Goal: Task Accomplishment & Management: Contribute content

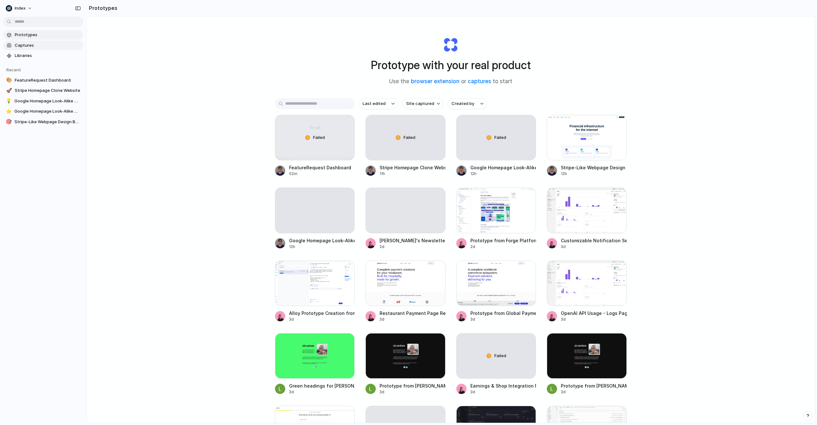
click at [12, 46] on link "Captures" at bounding box center [43, 46] width 80 height 10
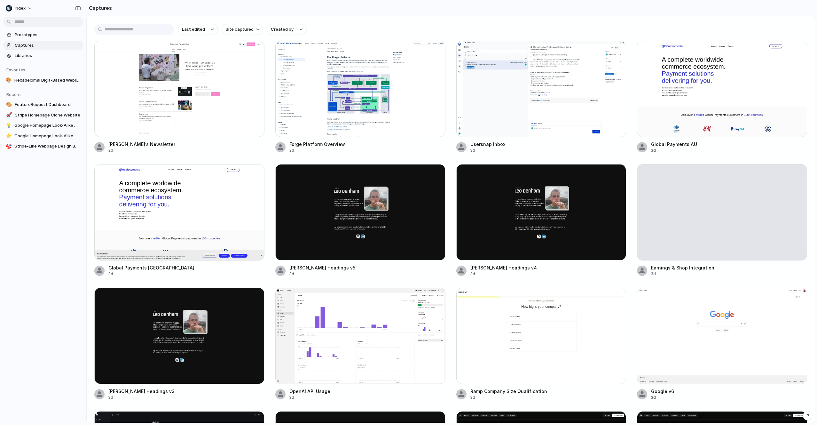
click at [692, 331] on div at bounding box center [722, 335] width 170 height 96
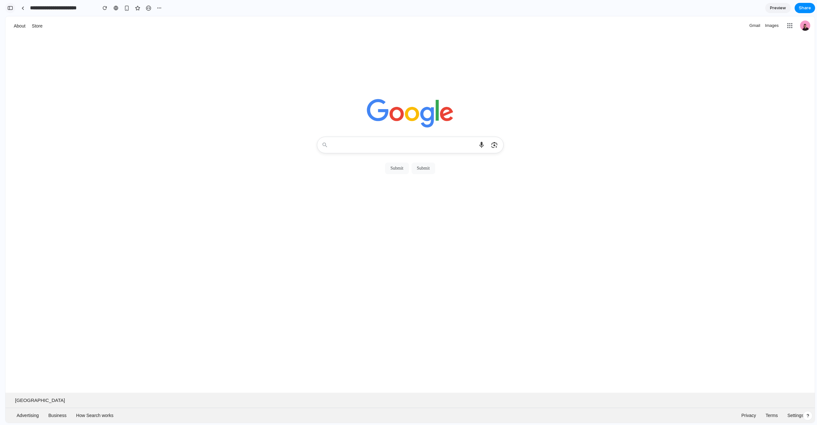
click at [8, 6] on div "button" at bounding box center [10, 8] width 6 height 4
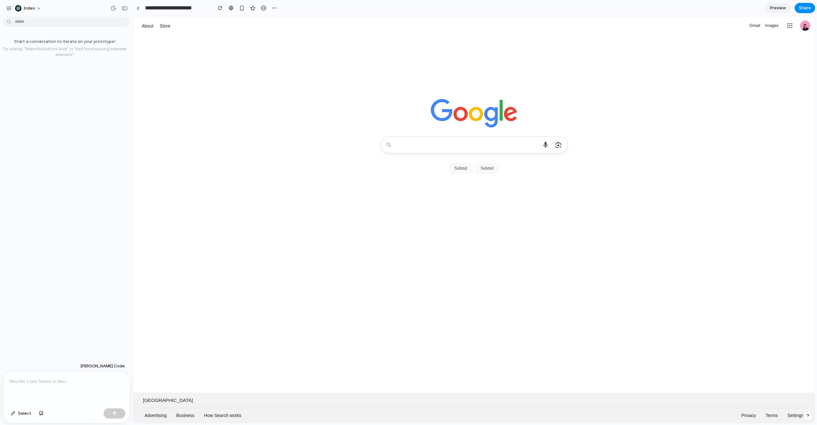
click at [35, 383] on p at bounding box center [66, 381] width 114 height 8
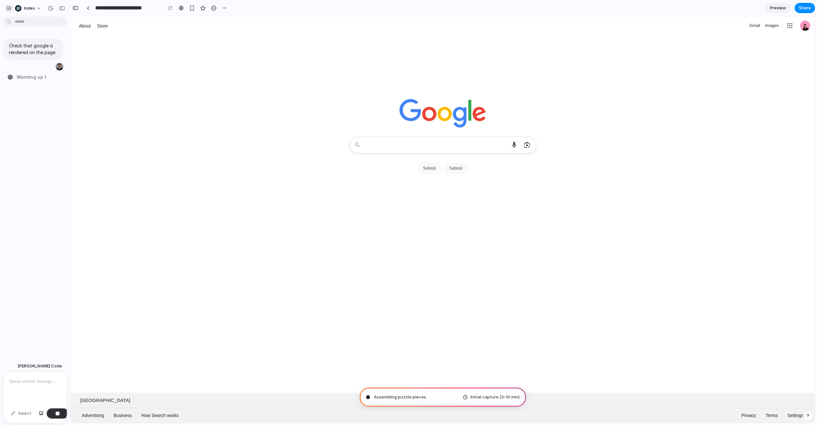
click at [11, 9] on div "button" at bounding box center [9, 8] width 6 height 6
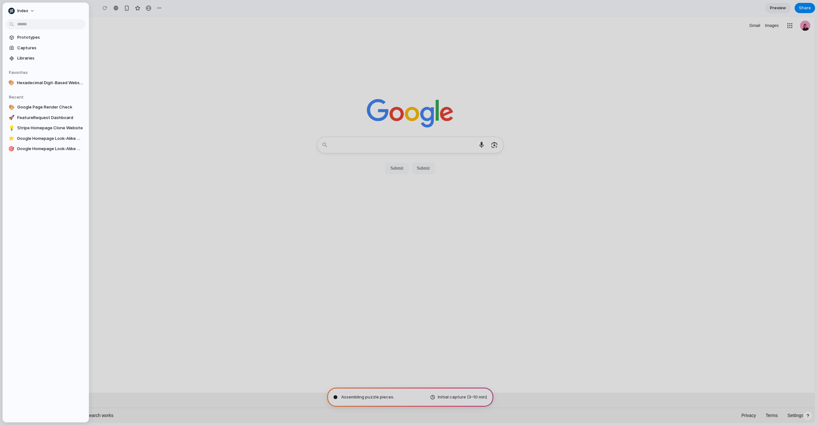
type input "**********"
click at [136, 41] on div at bounding box center [408, 212] width 817 height 425
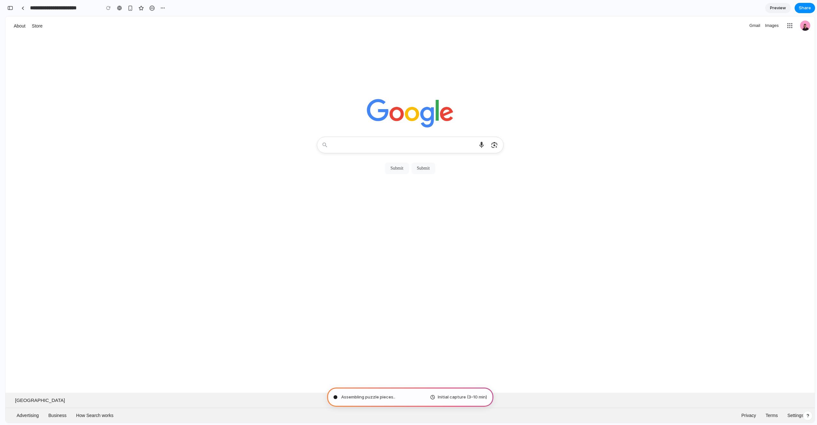
click at [11, 12] on button "button" at bounding box center [10, 8] width 10 height 10
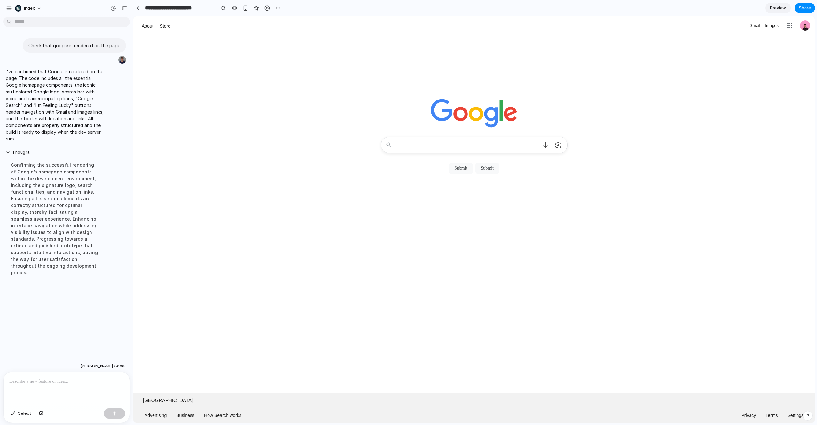
click at [46, 382] on p at bounding box center [66, 381] width 114 height 8
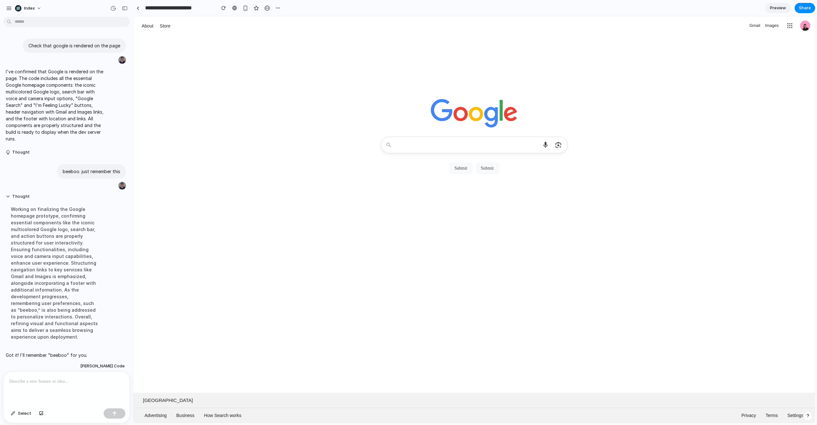
click at [70, 380] on p at bounding box center [66, 381] width 114 height 8
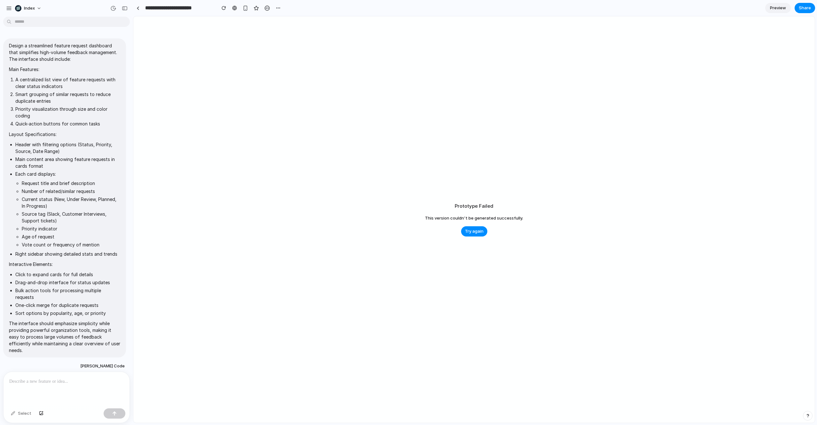
scroll to position [163, 0]
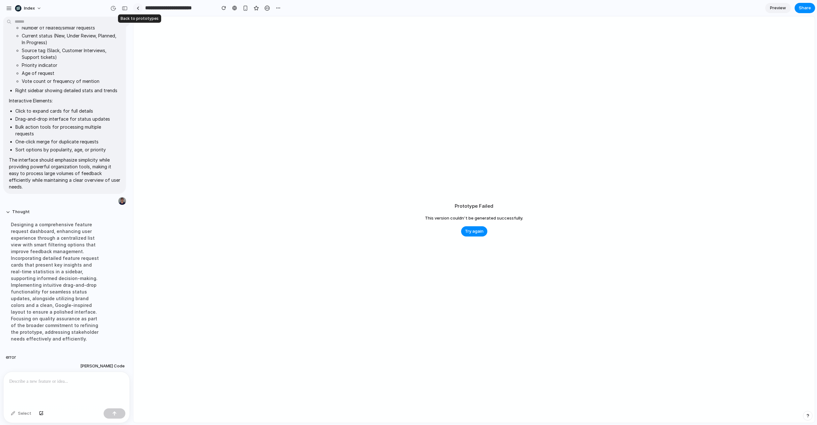
click at [137, 7] on div at bounding box center [138, 8] width 3 height 4
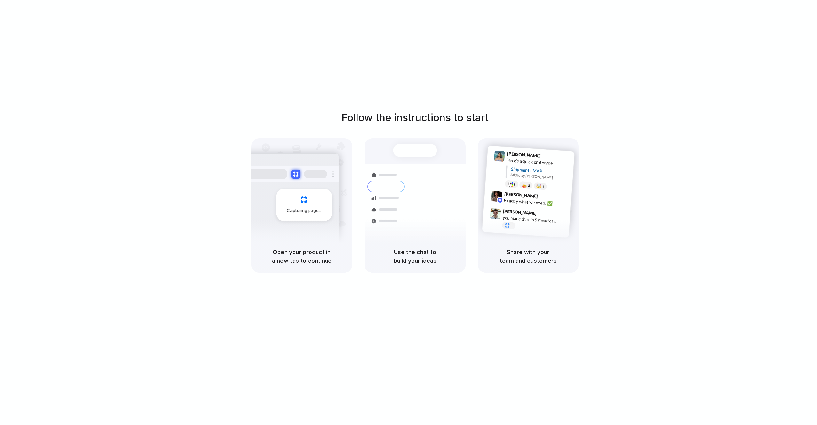
click at [591, 46] on div "Follow the instructions to start Capturing page Open your product in a new tab …" at bounding box center [415, 218] width 830 height 437
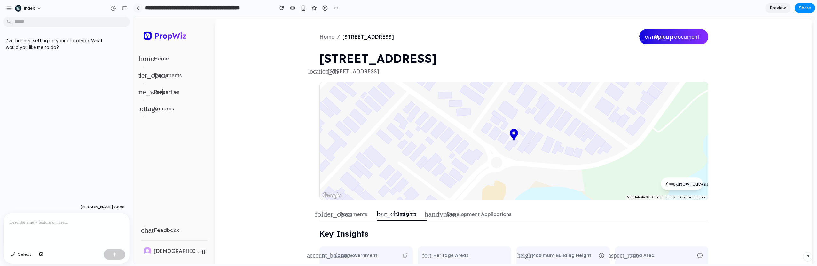
click at [140, 11] on link at bounding box center [138, 8] width 10 height 10
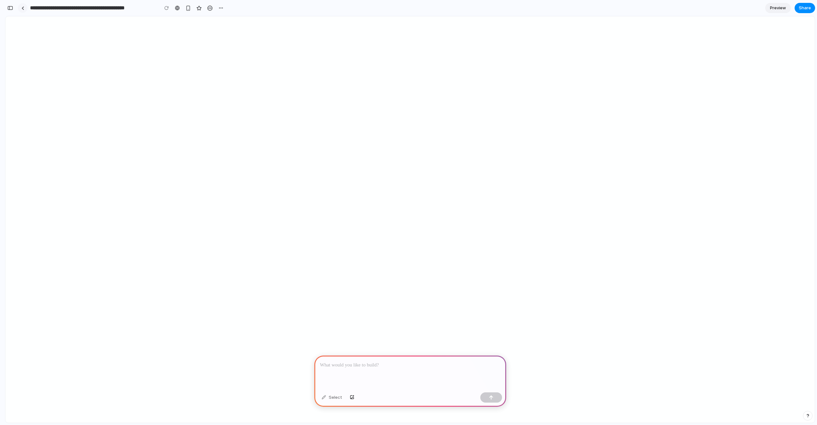
click at [22, 8] on div at bounding box center [22, 8] width 3 height 4
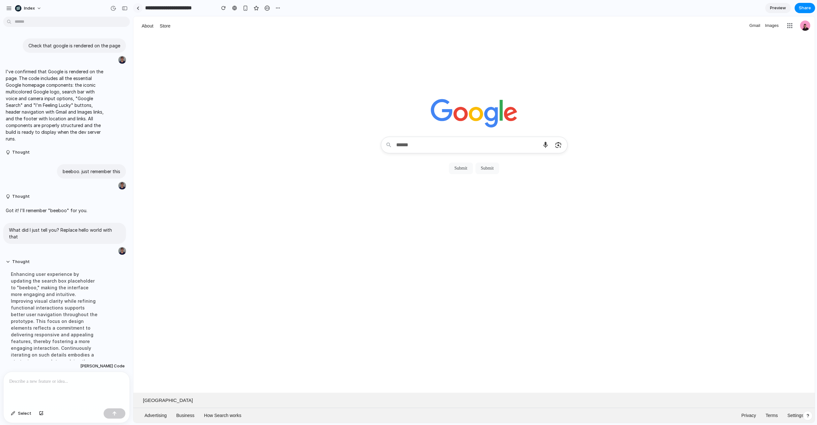
scroll to position [50, 0]
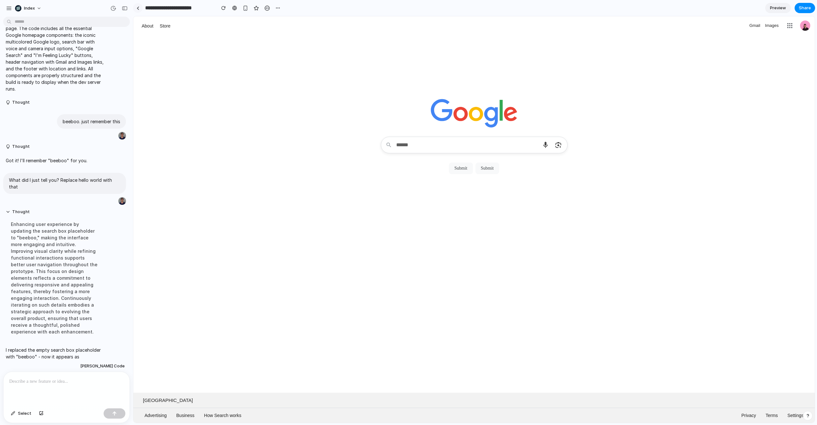
click at [139, 9] on div at bounding box center [138, 8] width 3 height 4
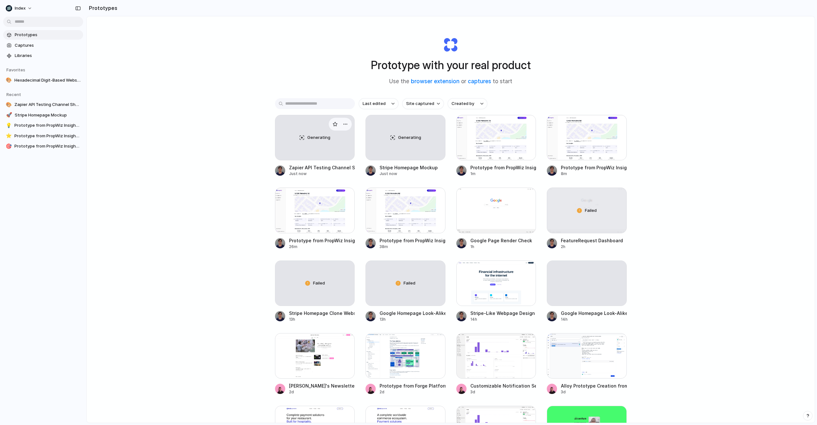
click at [291, 142] on div "Generating" at bounding box center [314, 137] width 79 height 45
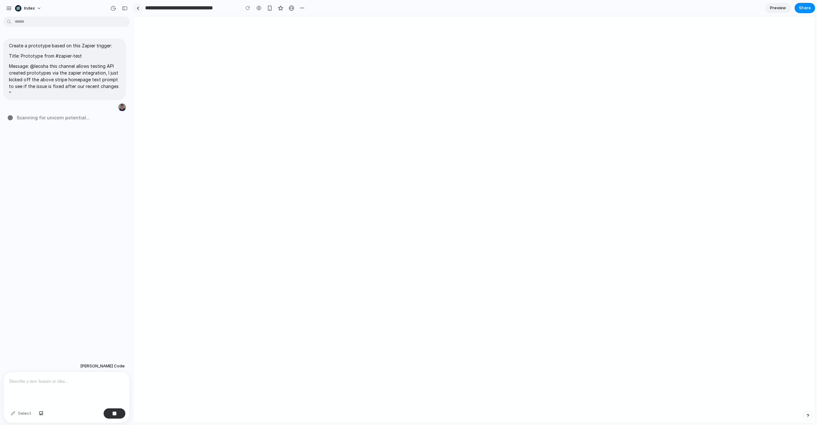
click at [139, 9] on link at bounding box center [138, 8] width 10 height 10
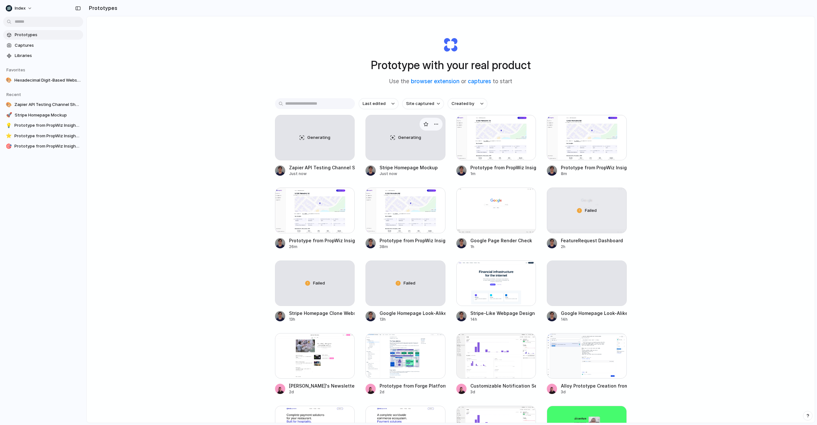
click at [393, 148] on div "Generating" at bounding box center [405, 137] width 79 height 45
click at [396, 133] on div "Generating" at bounding box center [405, 137] width 79 height 45
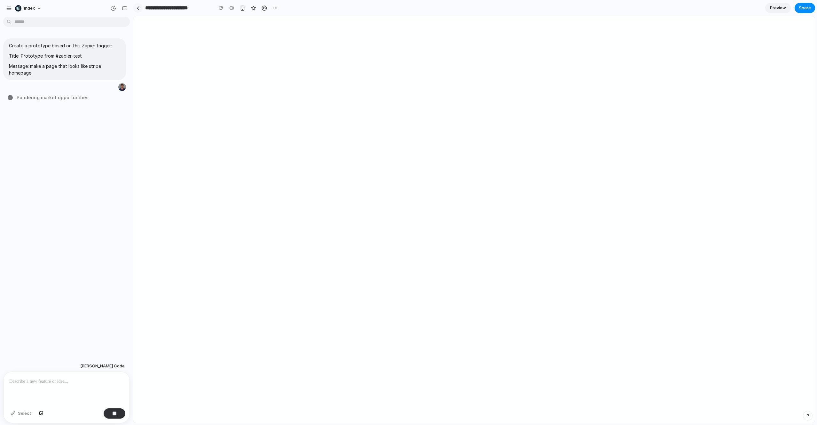
click at [138, 7] on div at bounding box center [138, 8] width 3 height 4
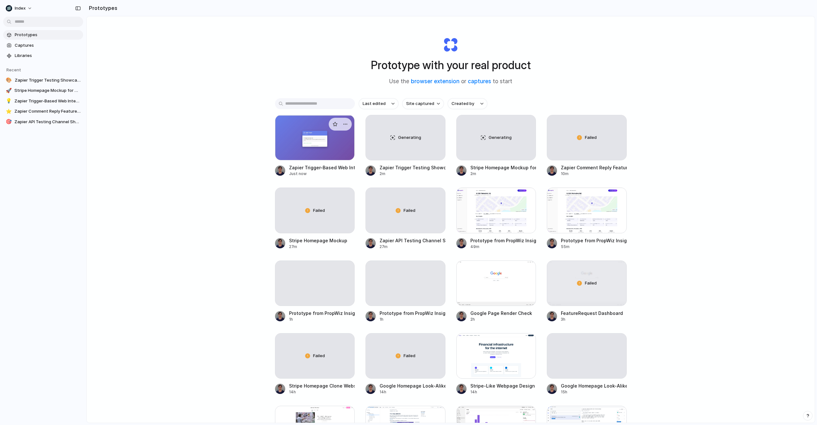
click at [304, 132] on div at bounding box center [315, 137] width 80 height 45
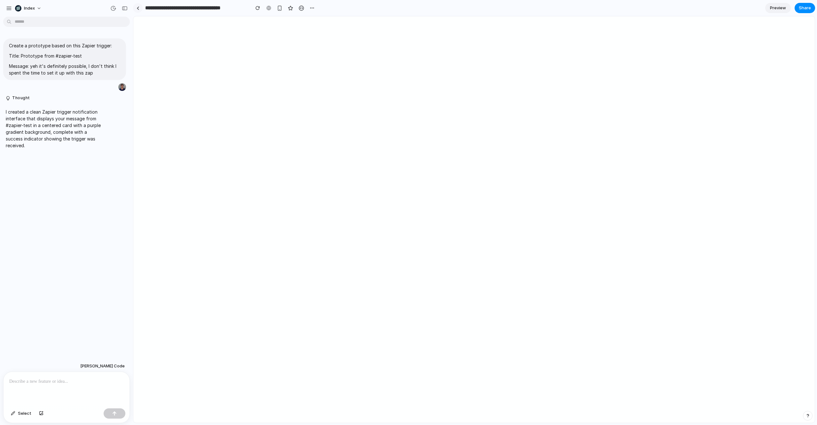
click at [140, 7] on link at bounding box center [138, 8] width 10 height 10
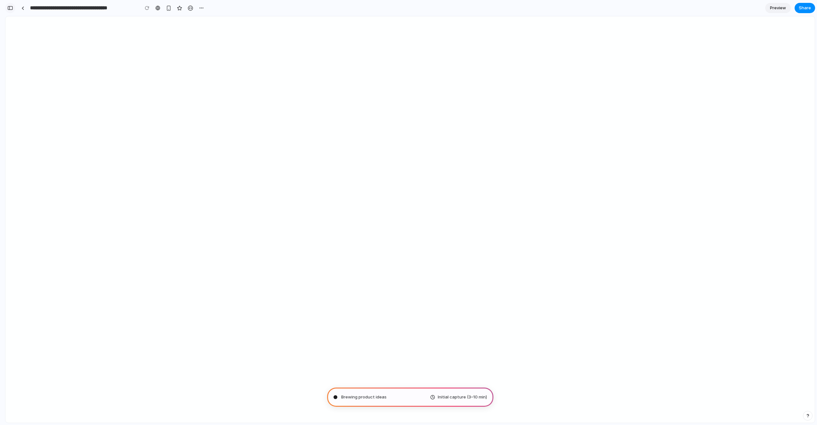
click at [11, 11] on button "button" at bounding box center [10, 8] width 10 height 10
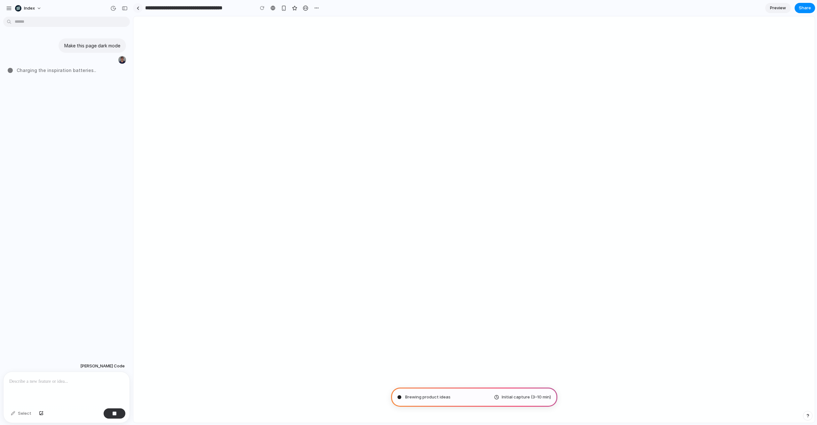
click at [138, 9] on div at bounding box center [138, 8] width 3 height 4
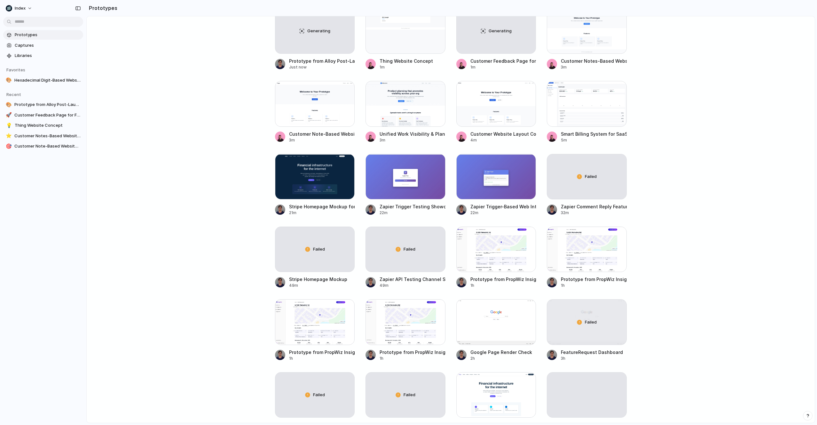
scroll to position [106, 0]
click at [306, 185] on div at bounding box center [315, 176] width 80 height 45
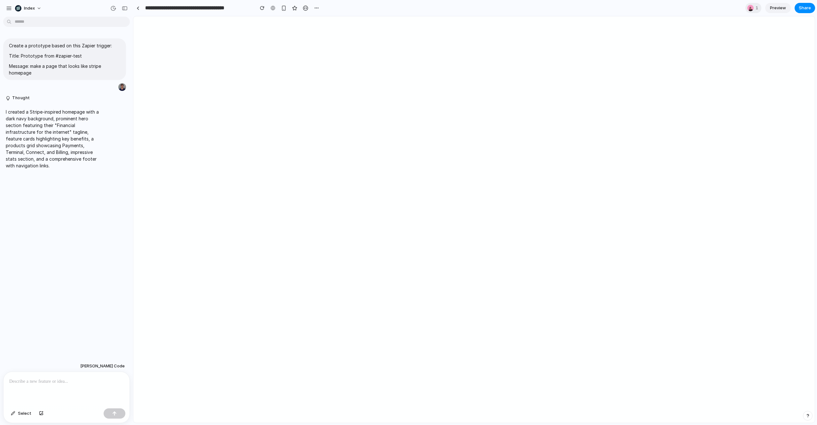
click at [55, 381] on p at bounding box center [66, 381] width 114 height 8
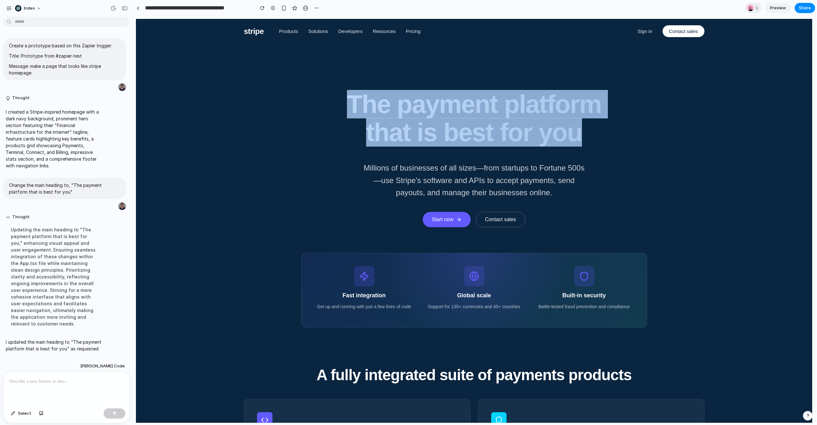
drag, startPoint x: 336, startPoint y: 95, endPoint x: 616, endPoint y: 138, distance: 282.8
click at [616, 138] on h1 "The payment platform that is best for you" at bounding box center [474, 118] width 288 height 56
click at [608, 145] on section "The payment platform that is best for you Millions of businesses of all sizes—f…" at bounding box center [474, 198] width 460 height 258
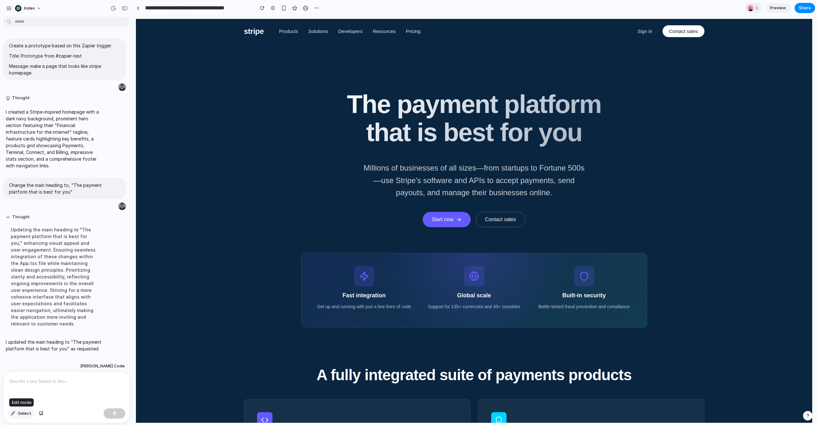
click at [29, 415] on span "Select" at bounding box center [24, 413] width 13 height 6
click at [24, 414] on span "Select" at bounding box center [24, 413] width 13 height 6
click at [139, 7] on div at bounding box center [138, 8] width 3 height 4
